Goal: Task Accomplishment & Management: Manage account settings

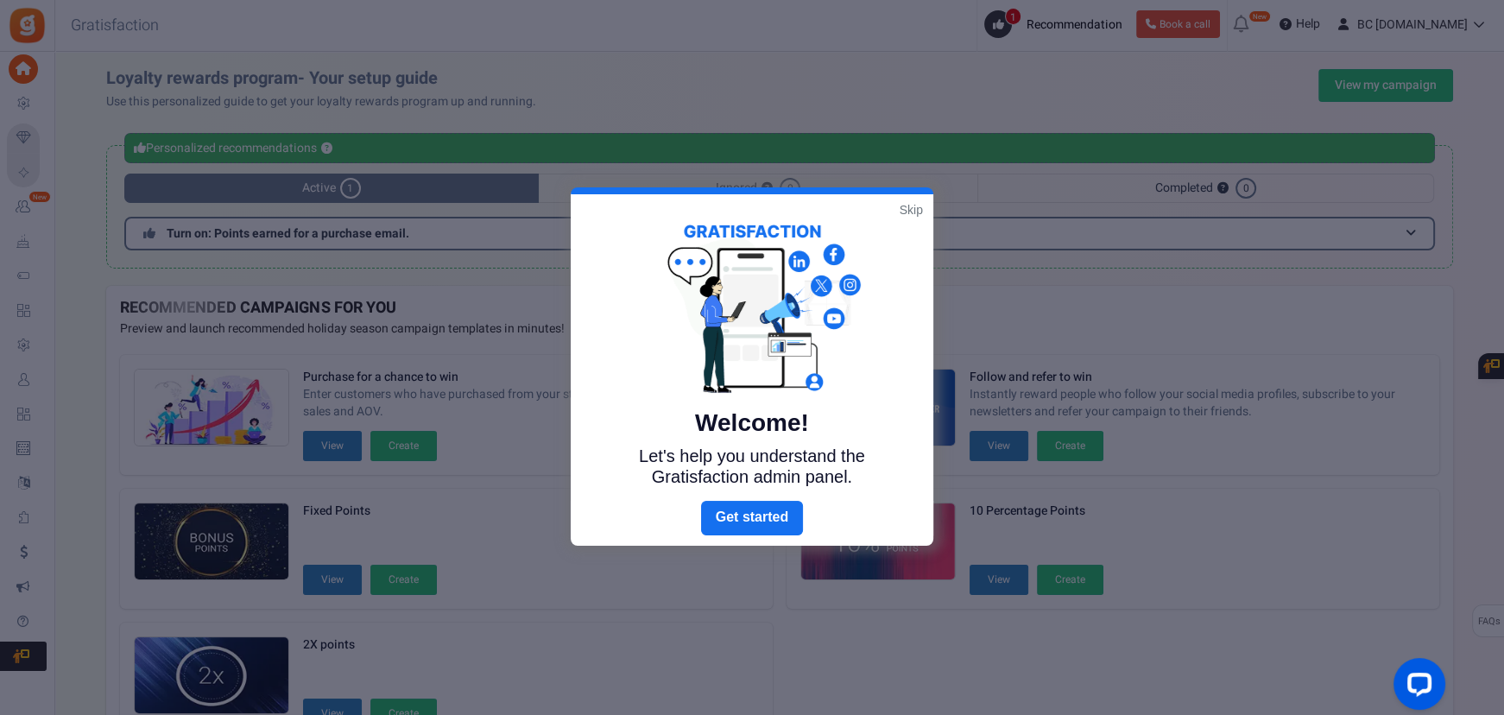
drag, startPoint x: 912, startPoint y: 202, endPoint x: 972, endPoint y: 186, distance: 62.6
click at [912, 202] on link "Skip" at bounding box center [911, 209] width 23 height 17
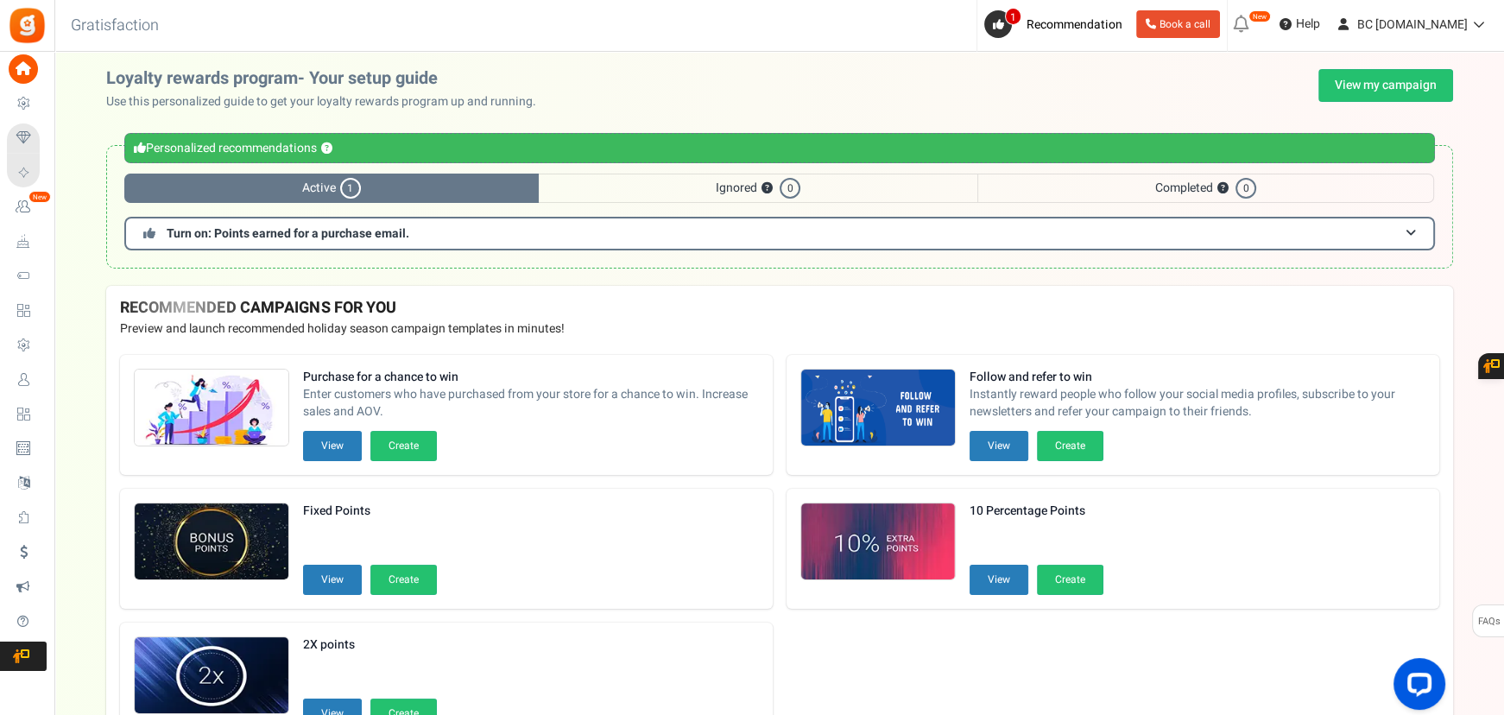
click at [0, 0] on span "Campaigns" at bounding box center [0, 0] width 0 height 0
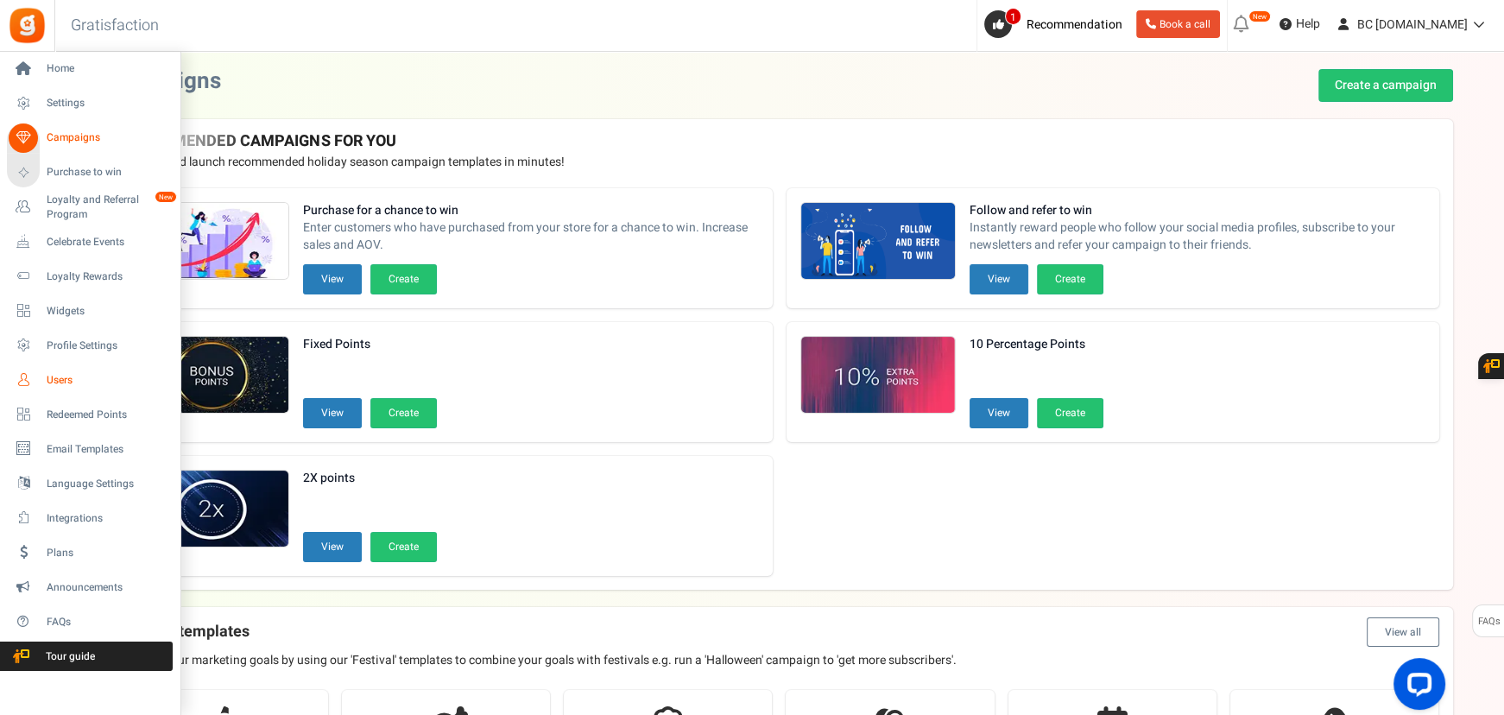
scroll to position [35, 0]
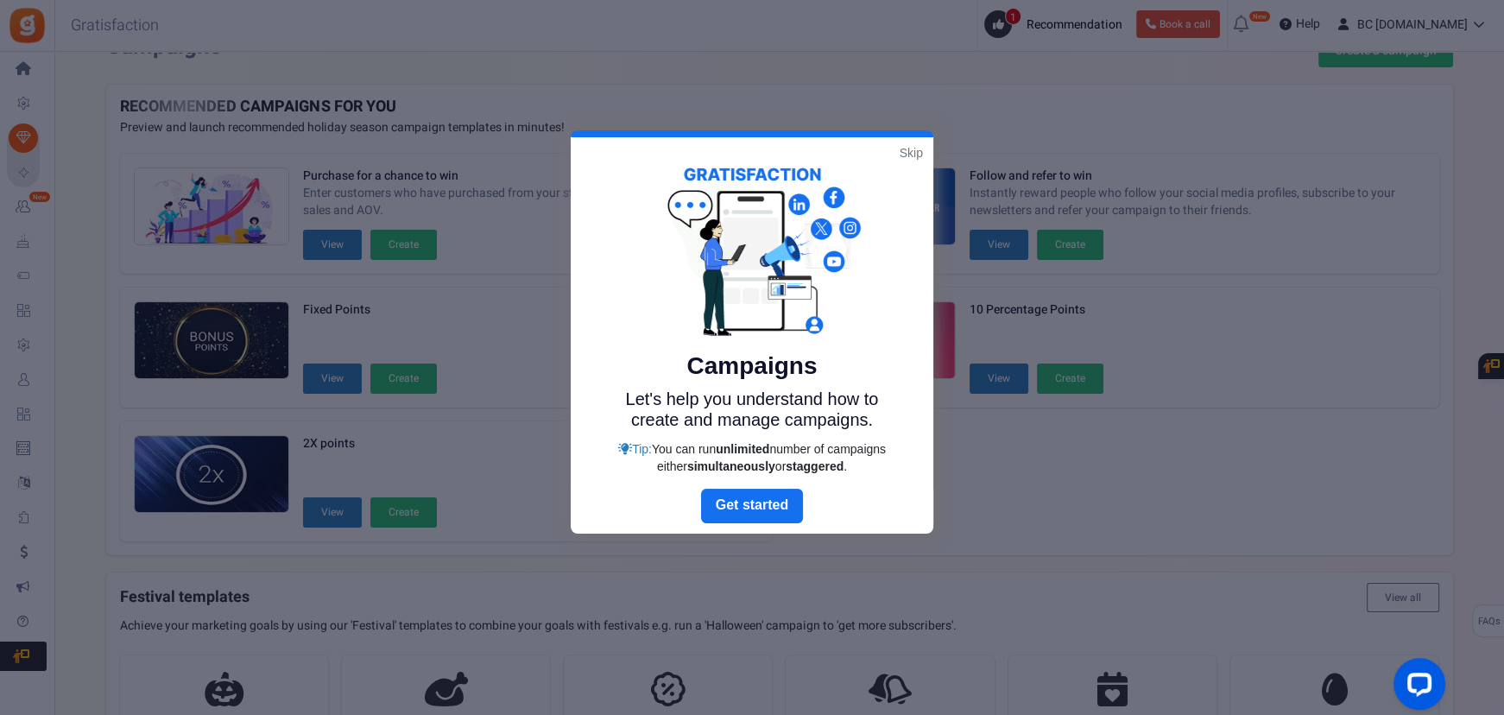
click at [915, 147] on link "Skip" at bounding box center [911, 152] width 23 height 17
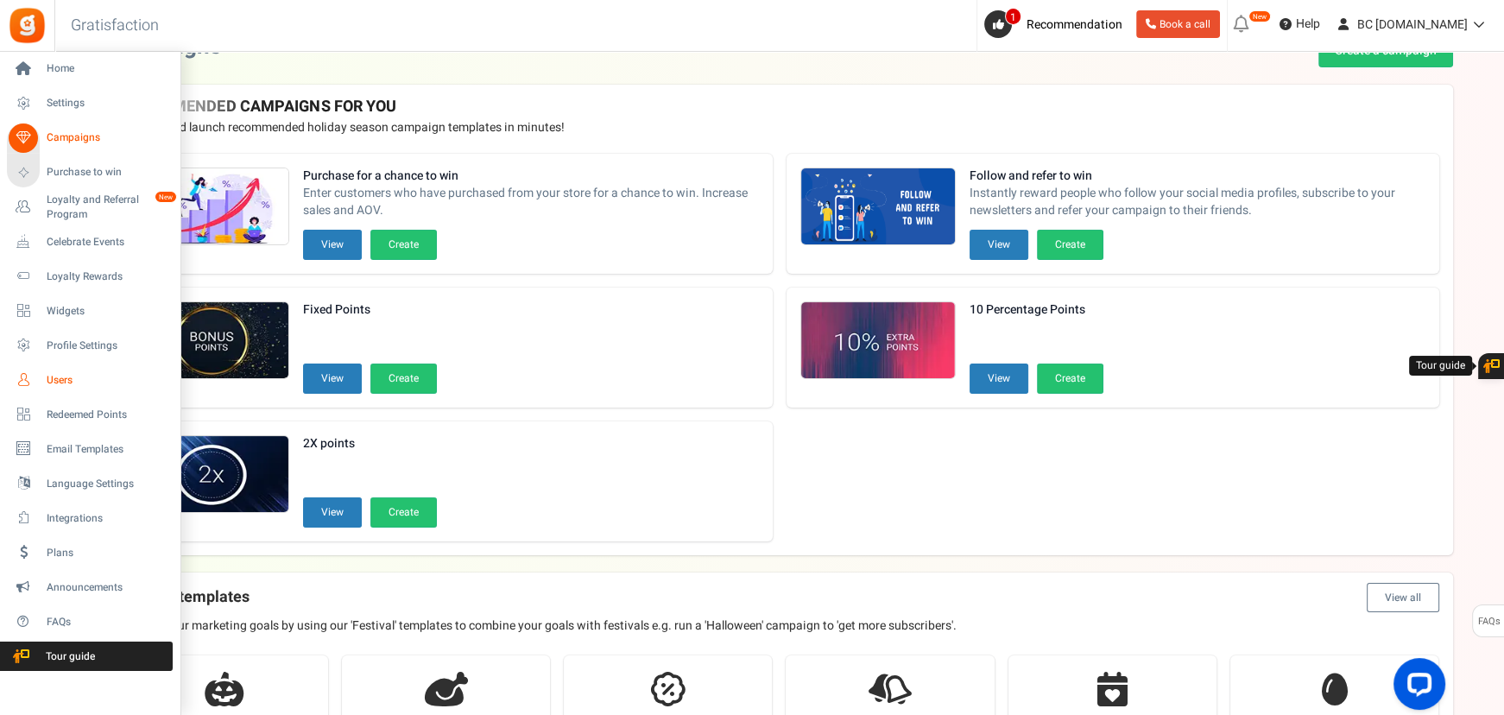
click at [55, 382] on span "Users" at bounding box center [107, 380] width 121 height 15
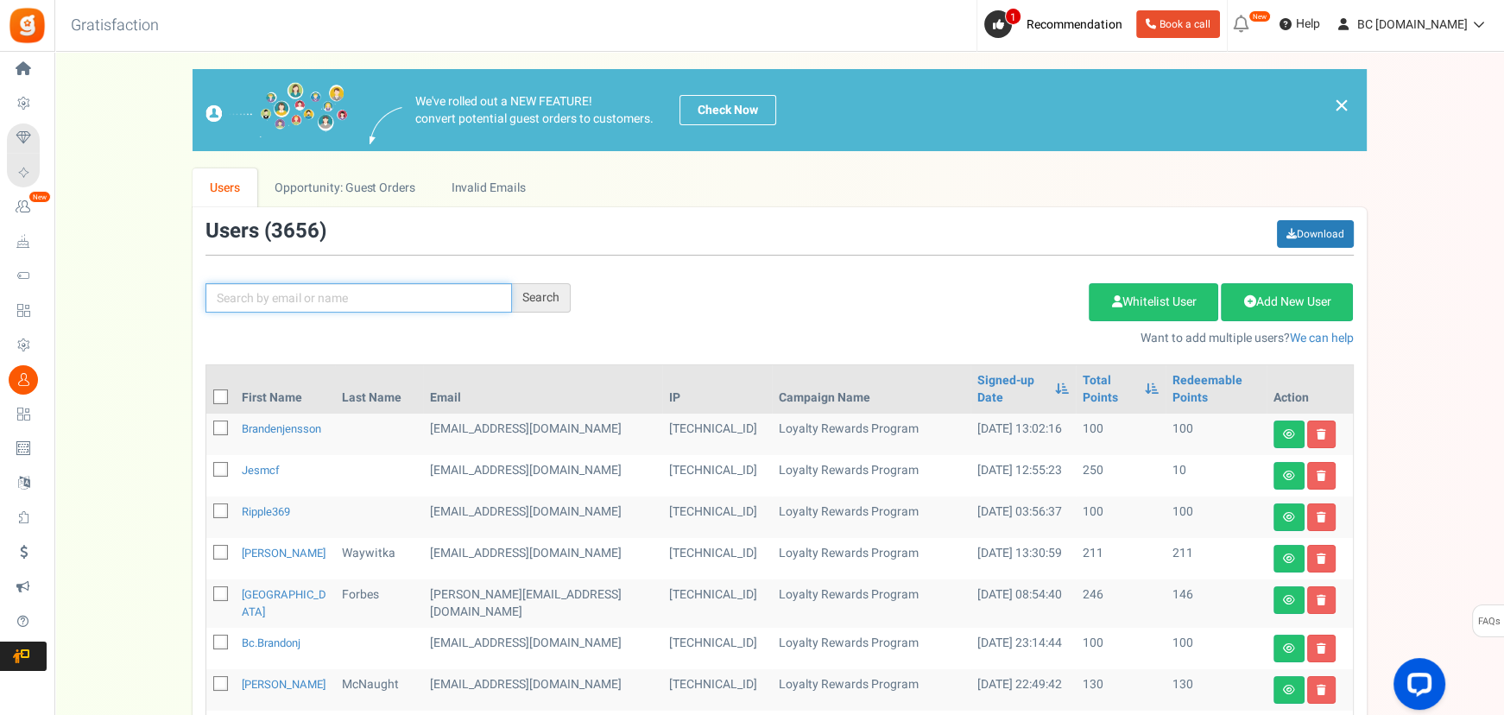
click at [306, 299] on input "text" at bounding box center [358, 297] width 306 height 29
click at [429, 285] on input "text" at bounding box center [358, 297] width 306 height 29
paste input "[EMAIL_ADDRESS][DOMAIN_NAME]"
type input "[EMAIL_ADDRESS][DOMAIN_NAME]"
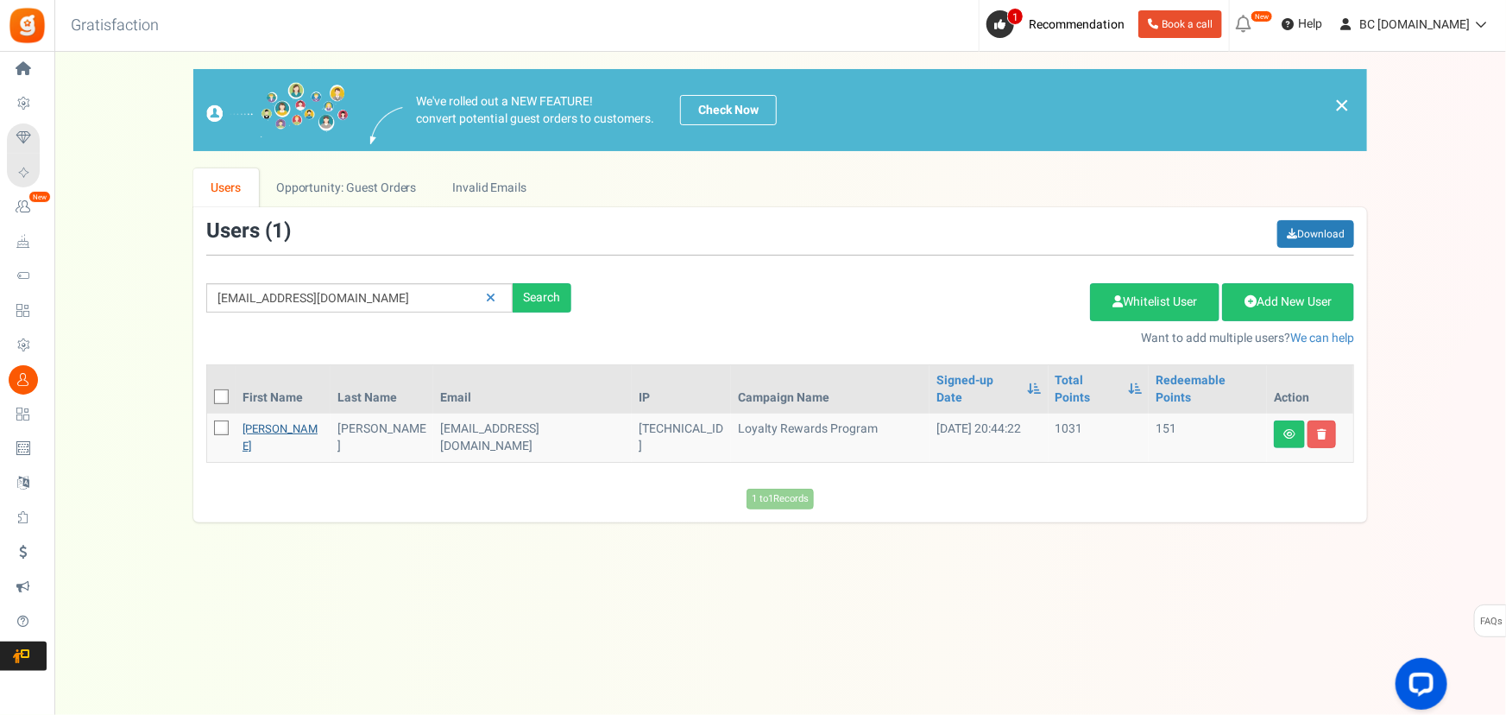
click at [275, 420] on link "[PERSON_NAME]" at bounding box center [280, 437] width 75 height 34
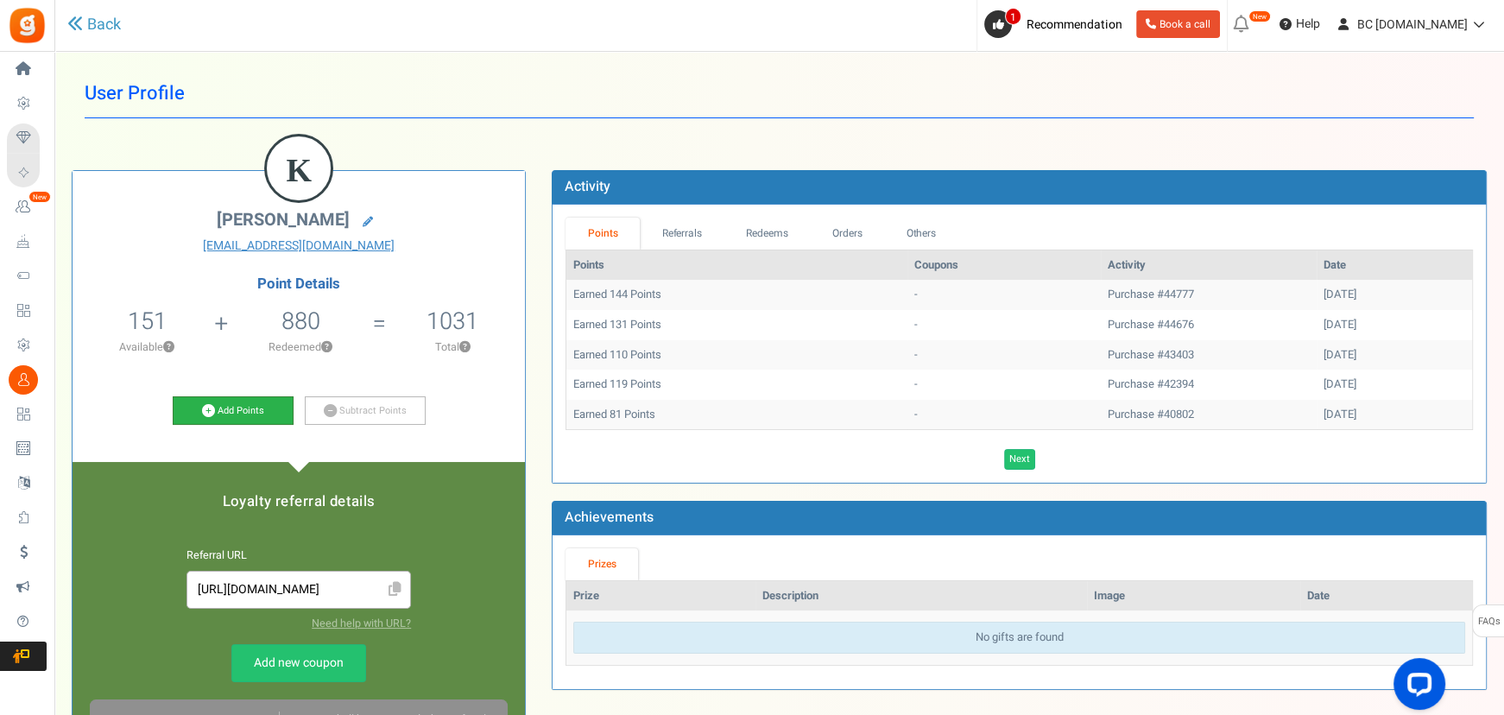
click at [255, 414] on link "Add Points" at bounding box center [233, 410] width 121 height 29
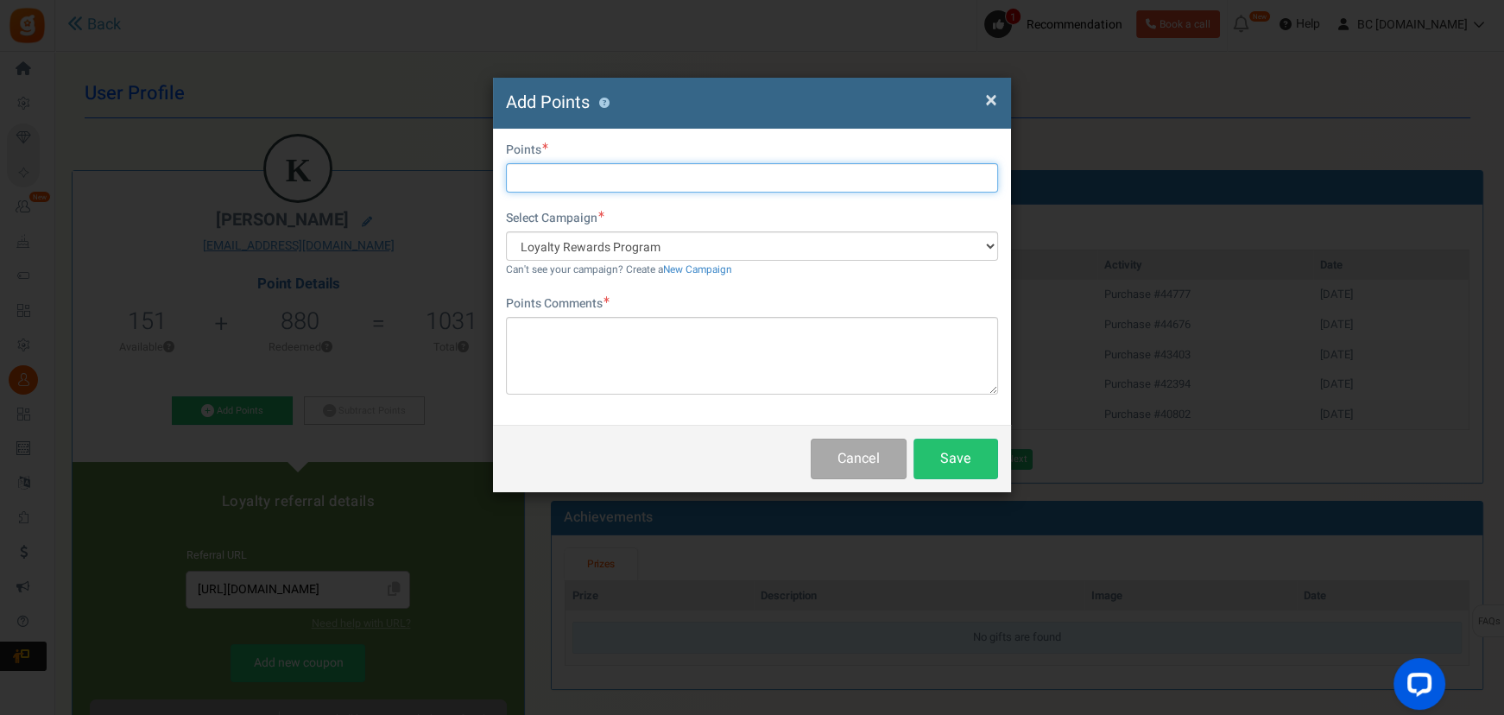
click at [549, 165] on input "text" at bounding box center [752, 177] width 492 height 29
type input "2980"
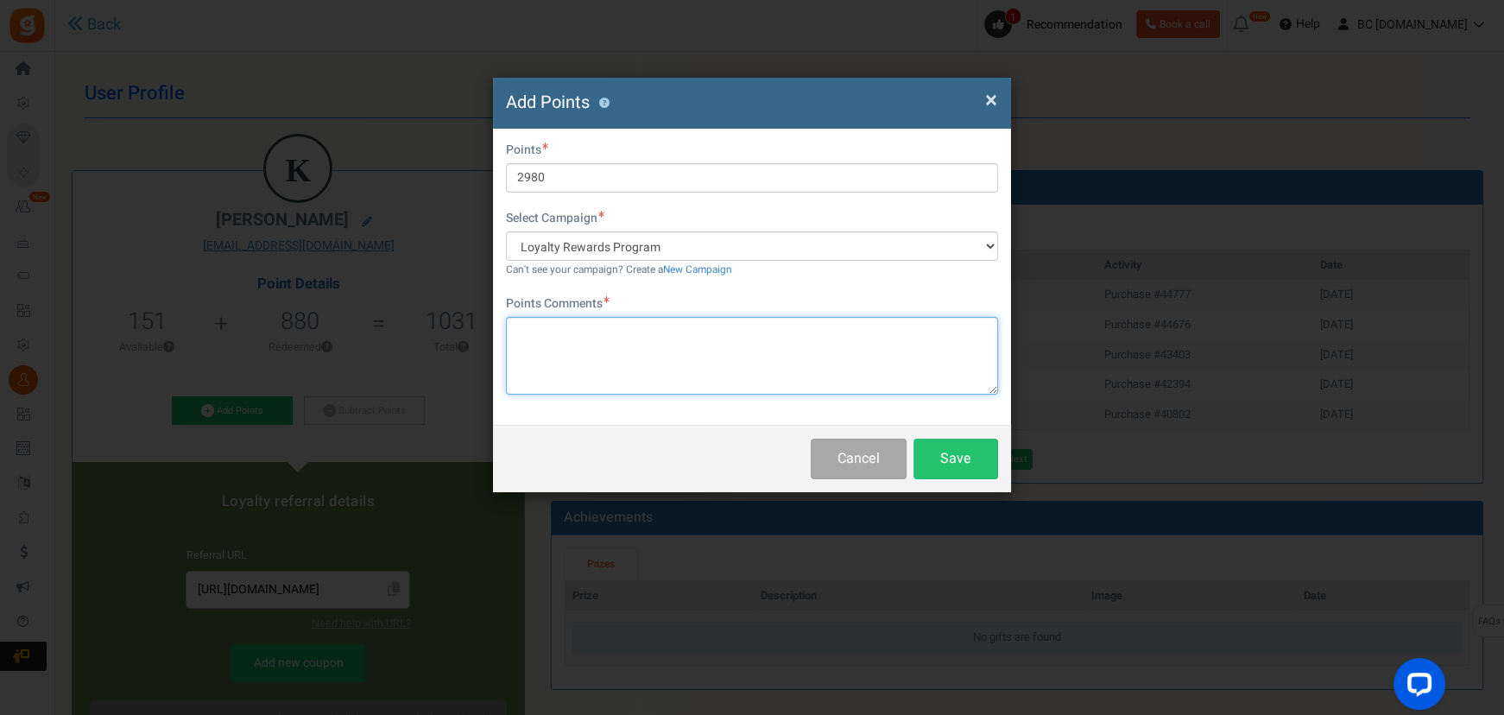
click at [658, 345] on textarea at bounding box center [752, 356] width 492 height 78
paste textarea "44676"
click at [604, 333] on textarea "Points for Order44676" at bounding box center [752, 356] width 492 height 78
click at [685, 325] on textarea "Points for Order 44676" at bounding box center [752, 356] width 492 height 78
type textarea "Points for Order 44676 Missing in Transit"
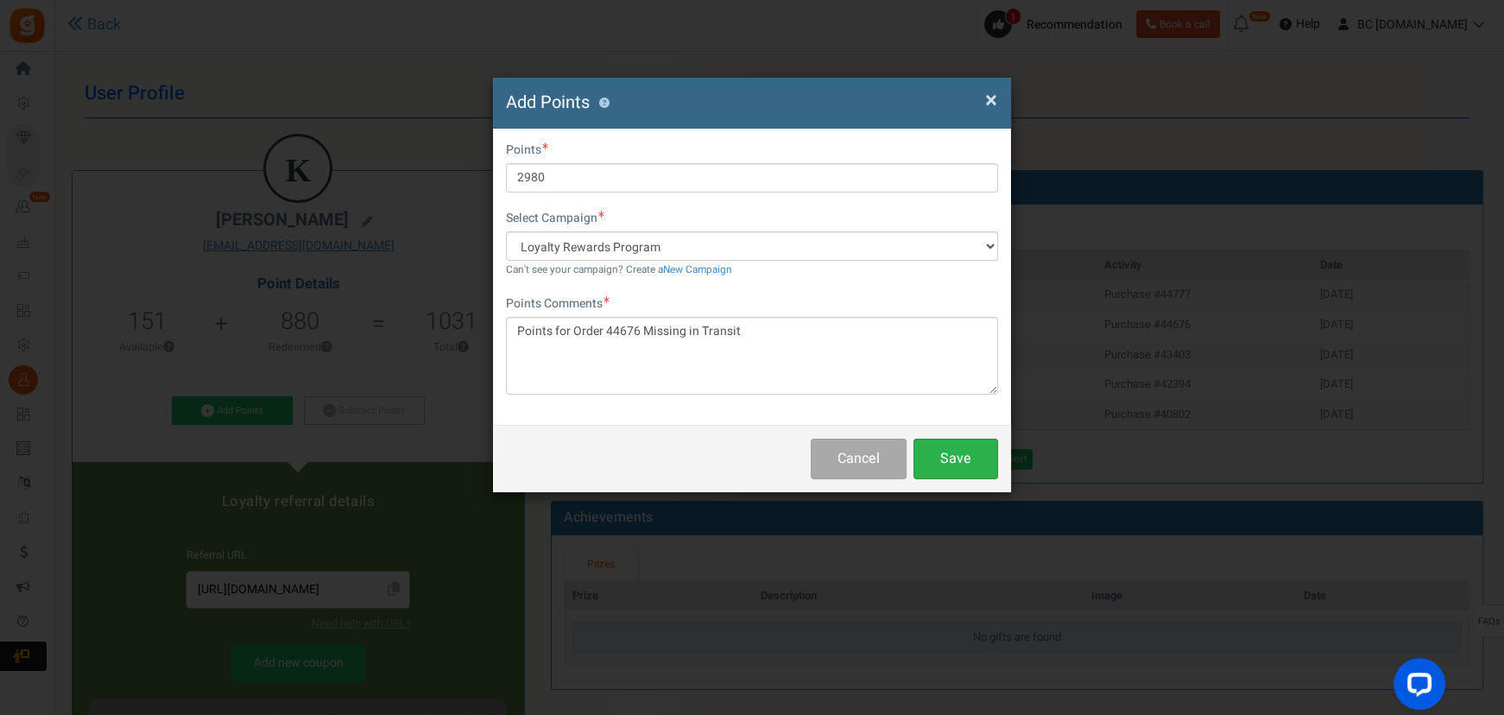
click at [952, 462] on button "Save" at bounding box center [955, 459] width 85 height 41
